Goal: Task Accomplishment & Management: Complete application form

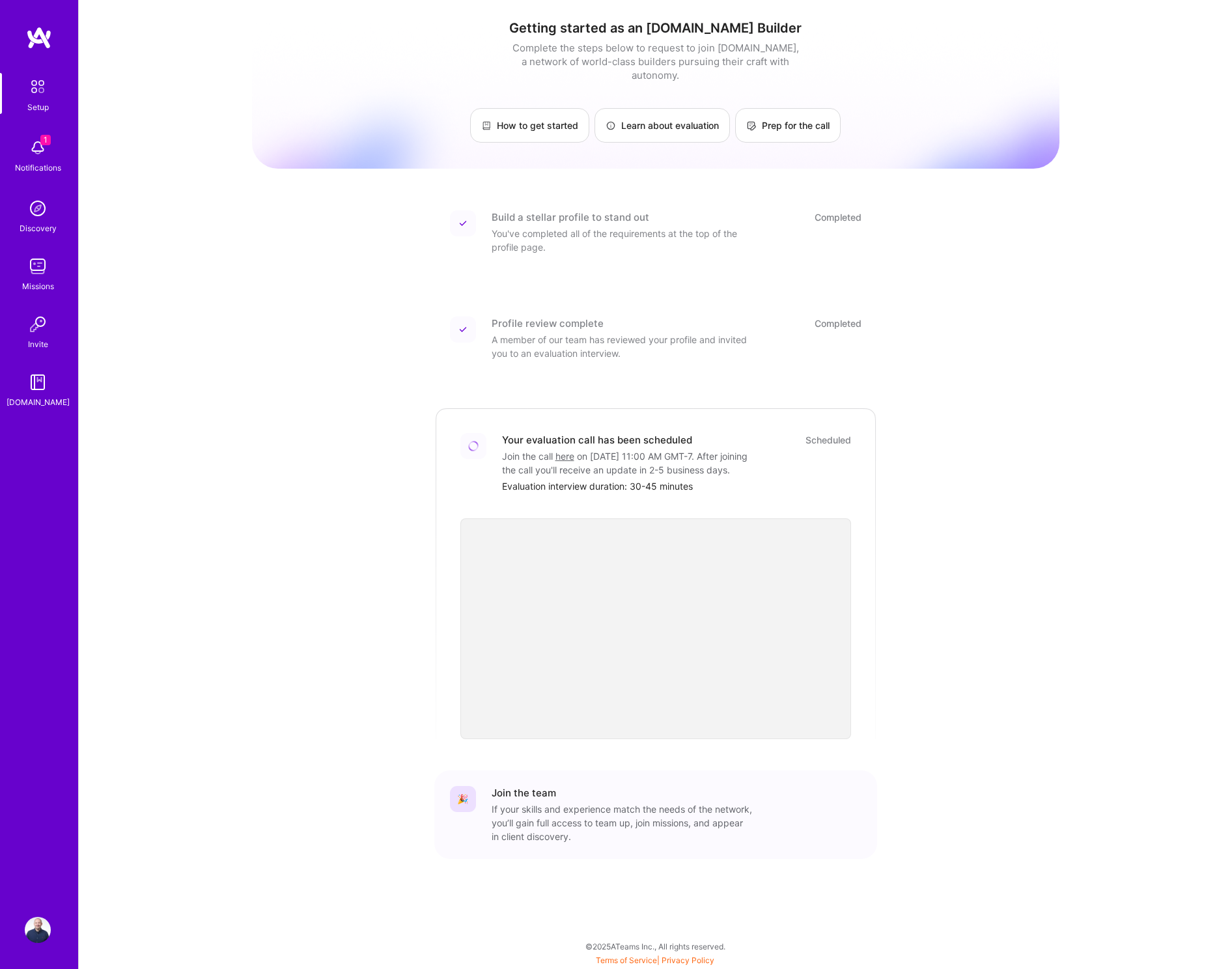
click at [376, 346] on div "Getting started as an [DOMAIN_NAME] Builder Complete the steps below to request…" at bounding box center [656, 466] width 808 height 912
click at [254, 335] on div "Getting started as an [DOMAIN_NAME] Builder Complete the steps below to request…" at bounding box center [656, 466] width 808 height 912
click at [36, 152] on img at bounding box center [37, 148] width 26 height 26
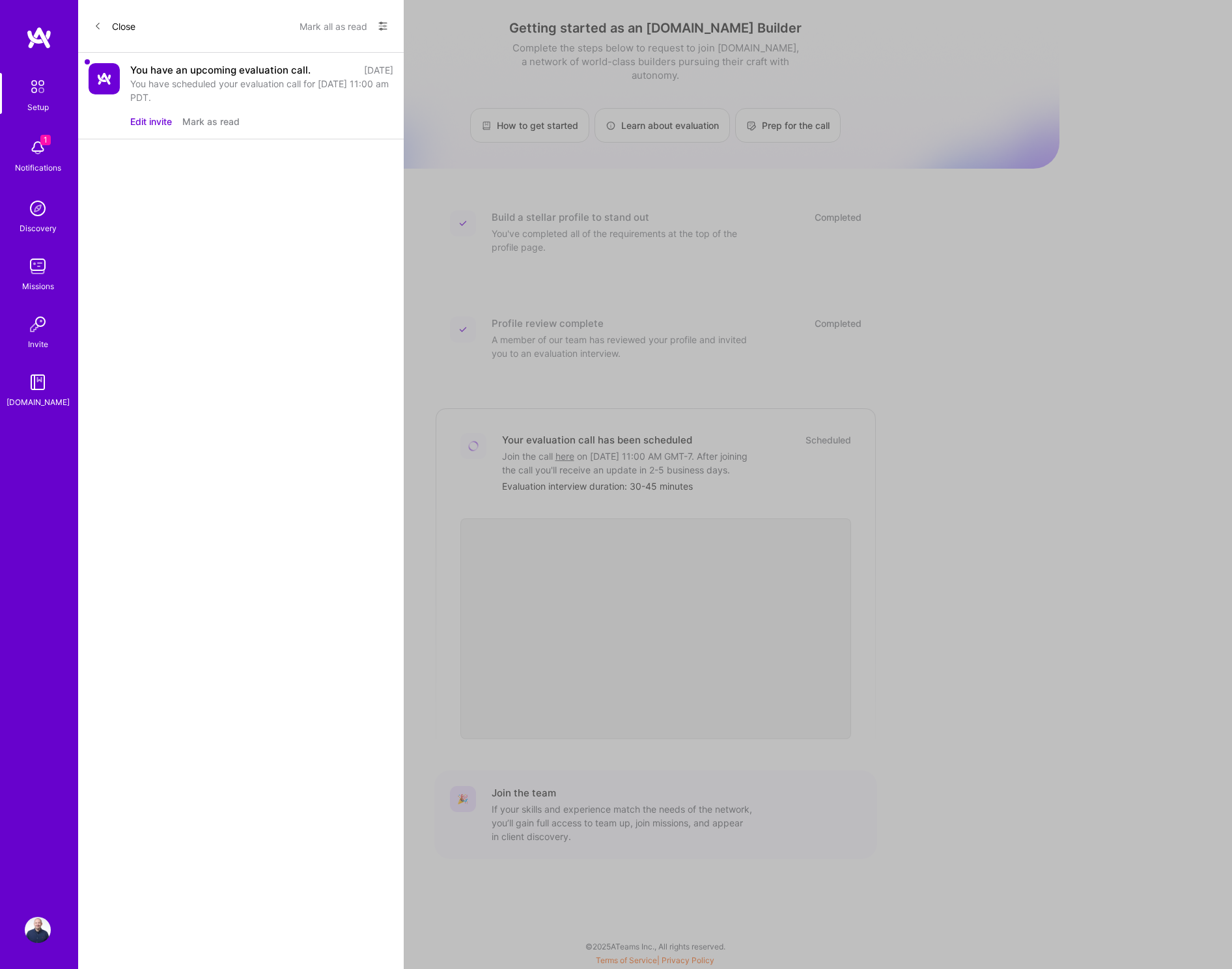
click at [260, 72] on div "You have an upcoming evaluation call." at bounding box center [220, 70] width 180 height 13
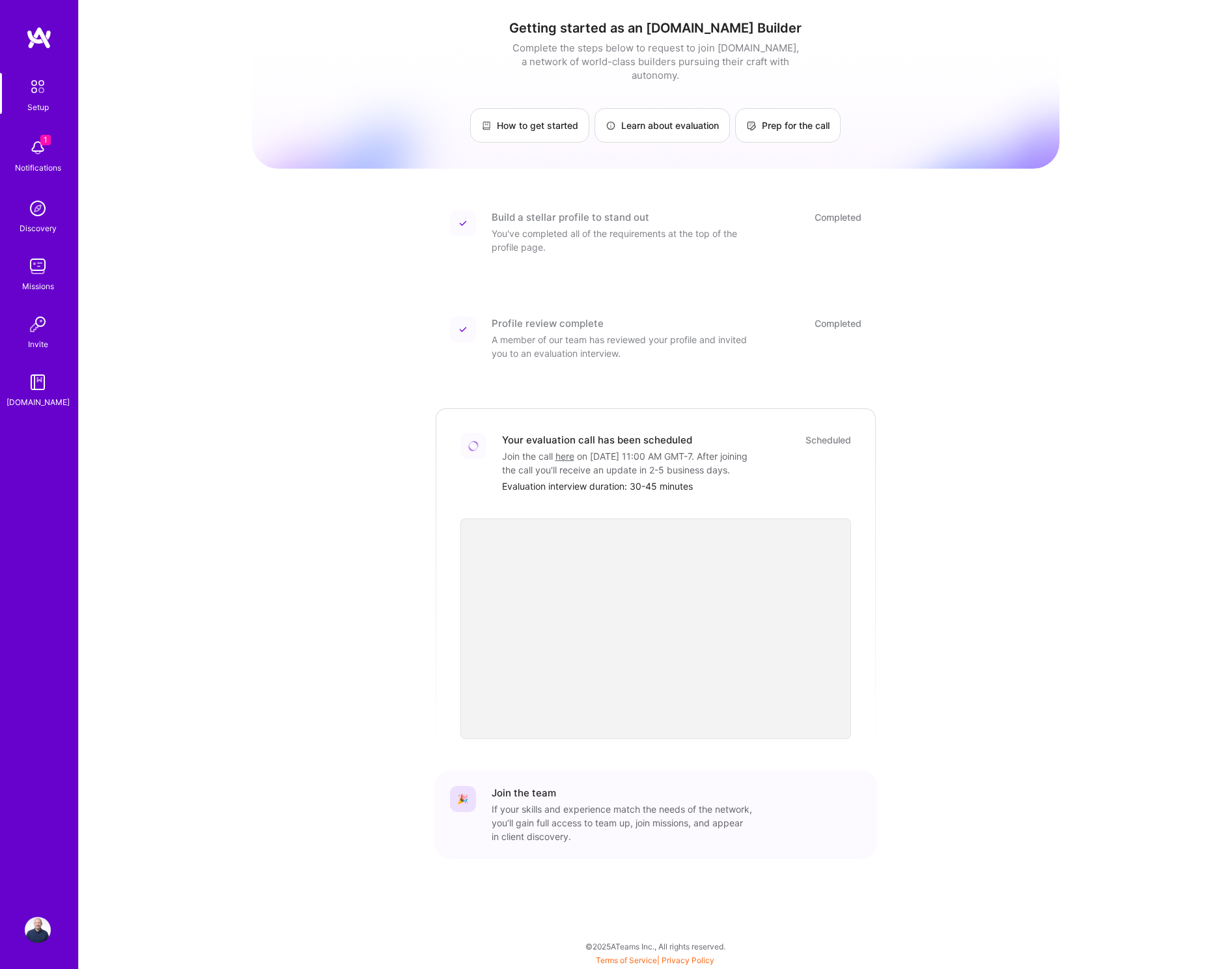
click at [42, 102] on div "Setup" at bounding box center [38, 107] width 21 height 13
click at [38, 385] on img at bounding box center [37, 382] width 26 height 26
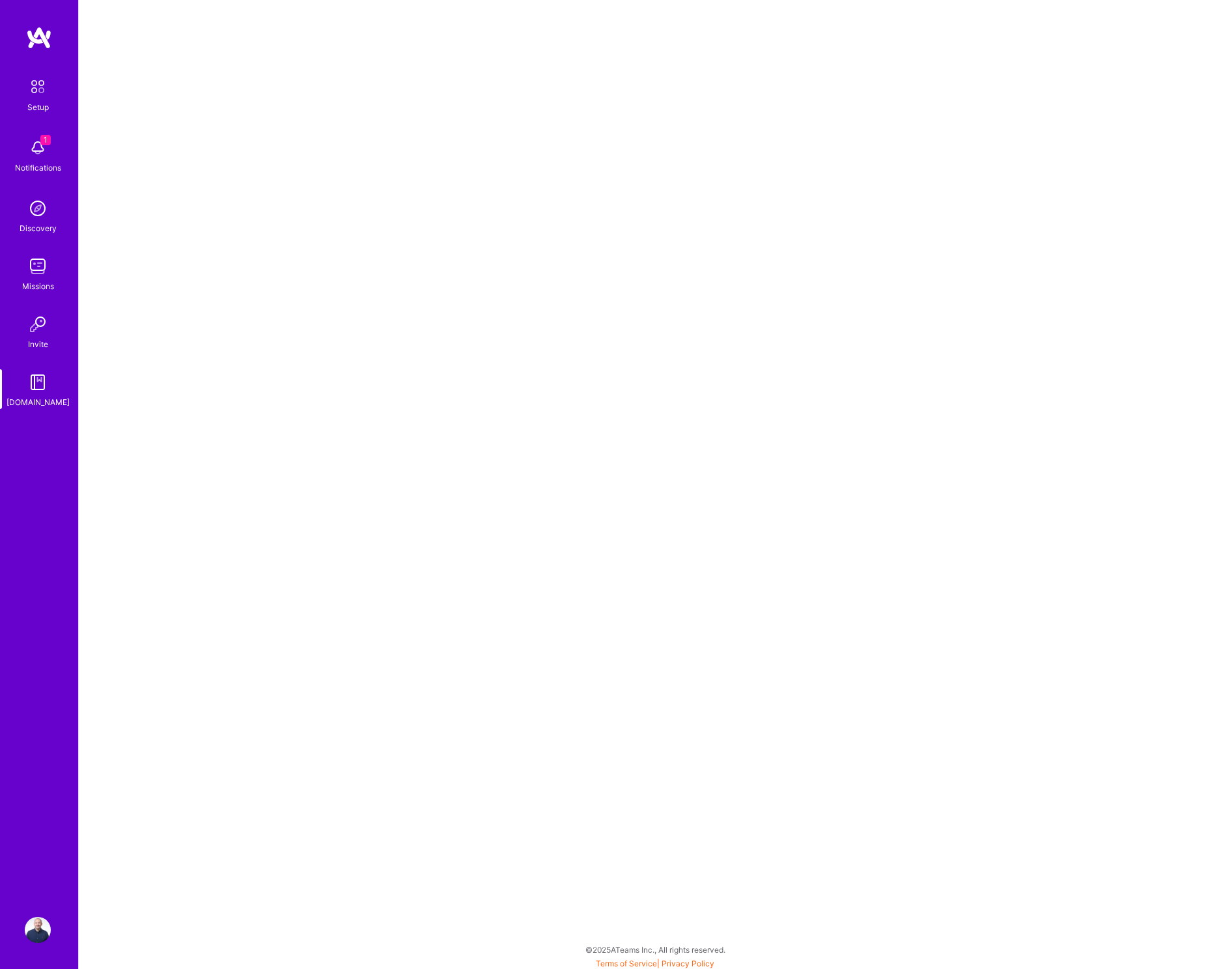
click at [43, 42] on img at bounding box center [39, 38] width 26 height 24
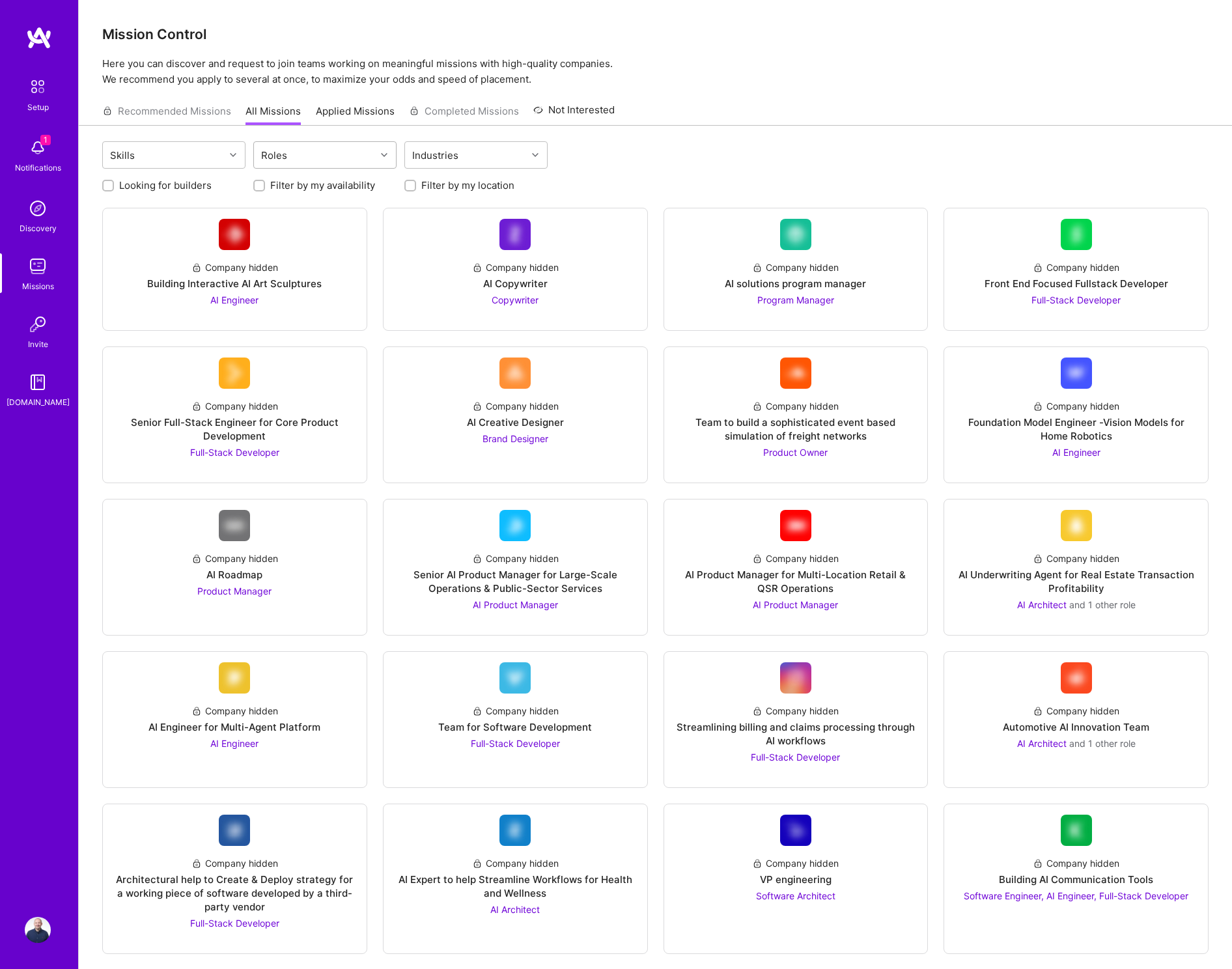
click at [360, 156] on div "Roles" at bounding box center [315, 155] width 122 height 26
click at [329, 255] on div "Software Architect" at bounding box center [325, 258] width 128 height 13
checkbox input "true"
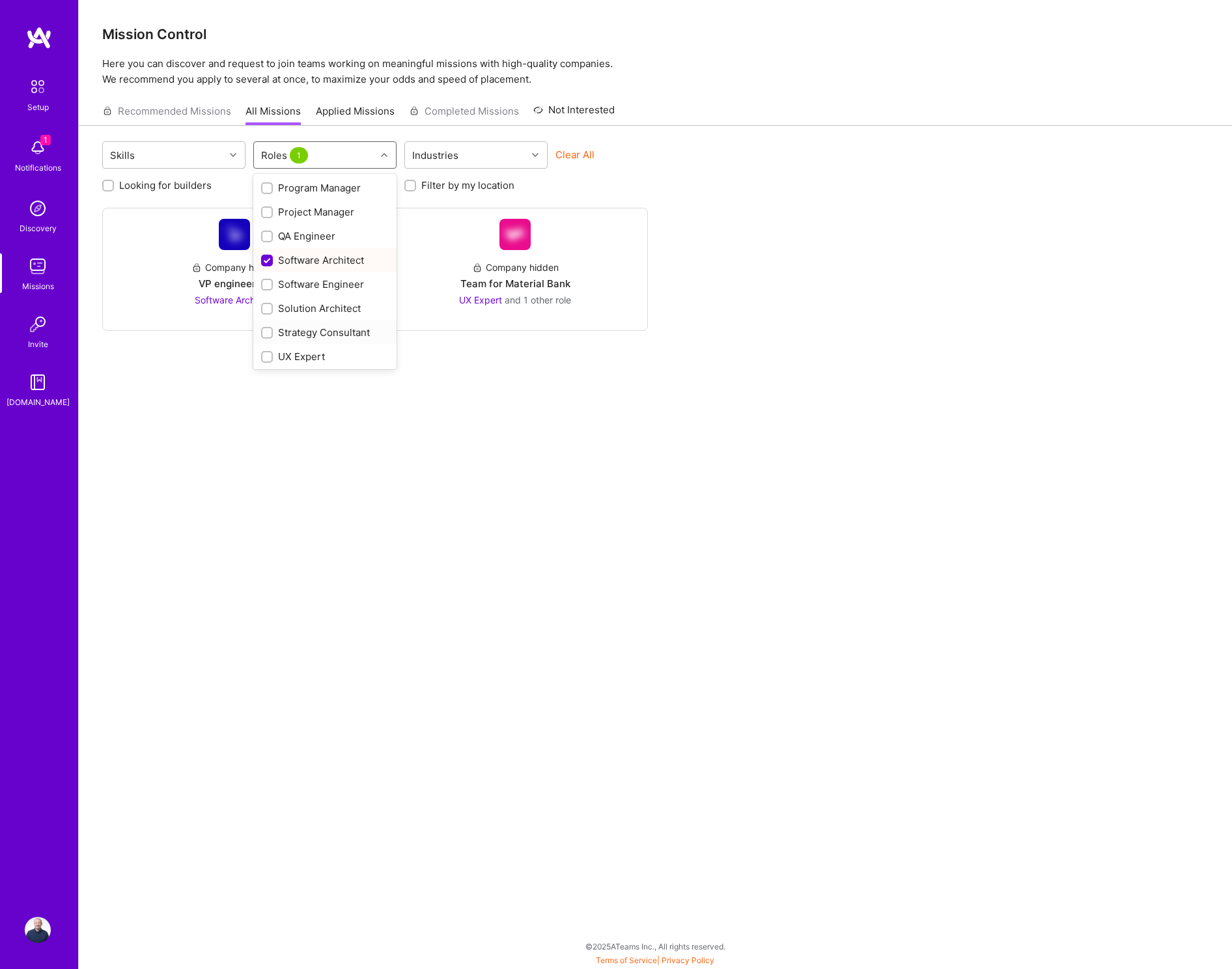
click at [320, 332] on div "Strategy Consultant" at bounding box center [325, 332] width 128 height 13
checkbox input "true"
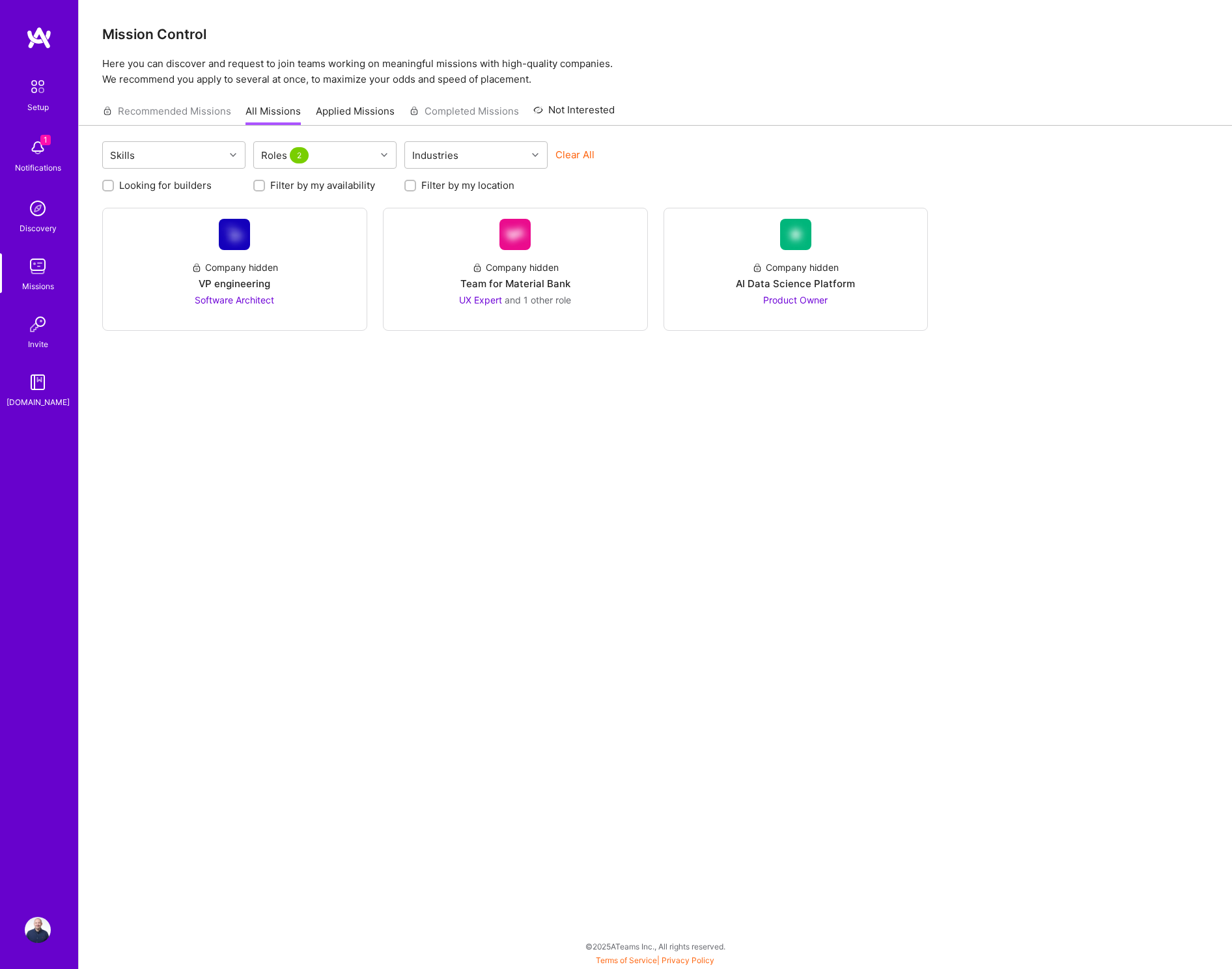
click at [815, 104] on div "Recommended Missions All Missions Applied Missions Completed Missions Not Inter…" at bounding box center [655, 111] width 1106 height 28
click at [257, 291] on div "Company hidden VP engineering Software Architect" at bounding box center [234, 278] width 243 height 57
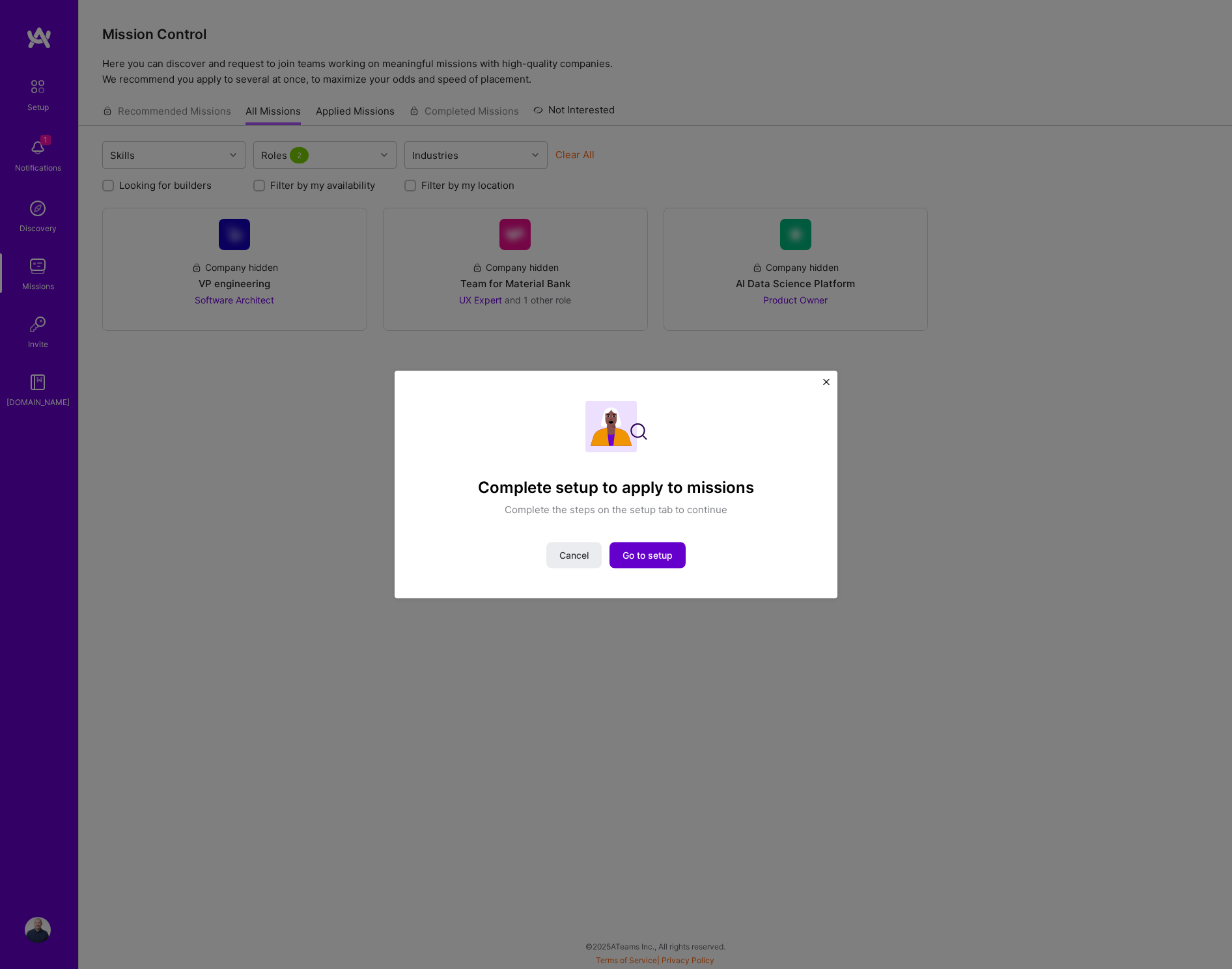
click at [650, 559] on span "Go to setup" at bounding box center [647, 555] width 50 height 13
